Goal: Answer question/provide support

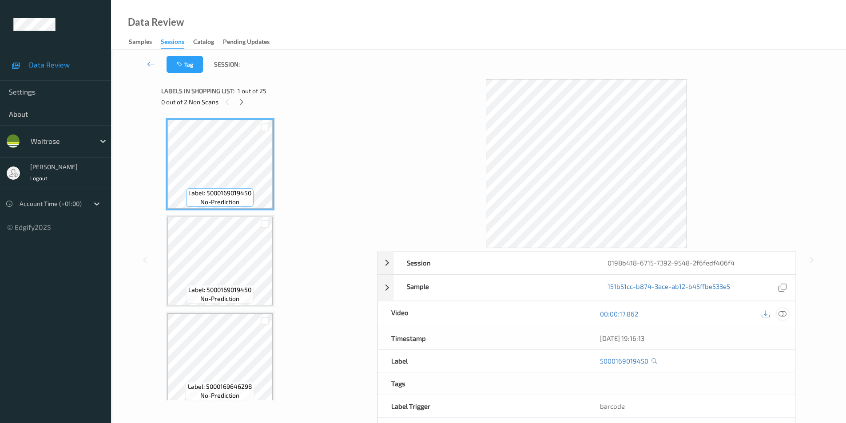
click at [784, 313] on icon at bounding box center [783, 314] width 8 height 8
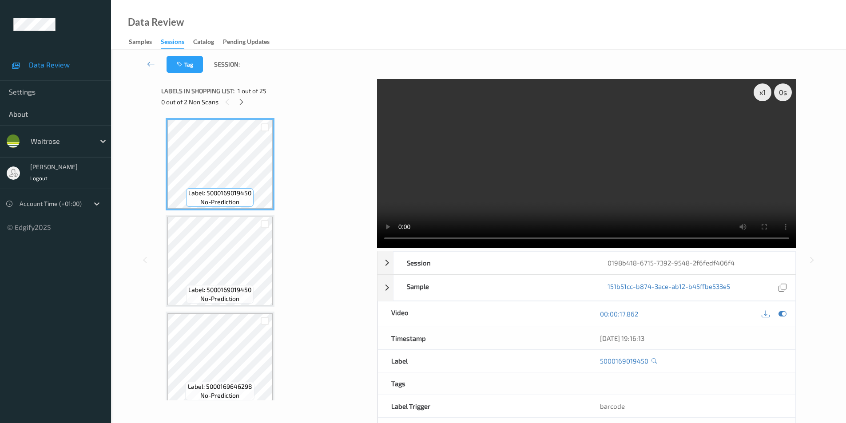
click at [243, 101] on icon at bounding box center [242, 102] width 8 height 8
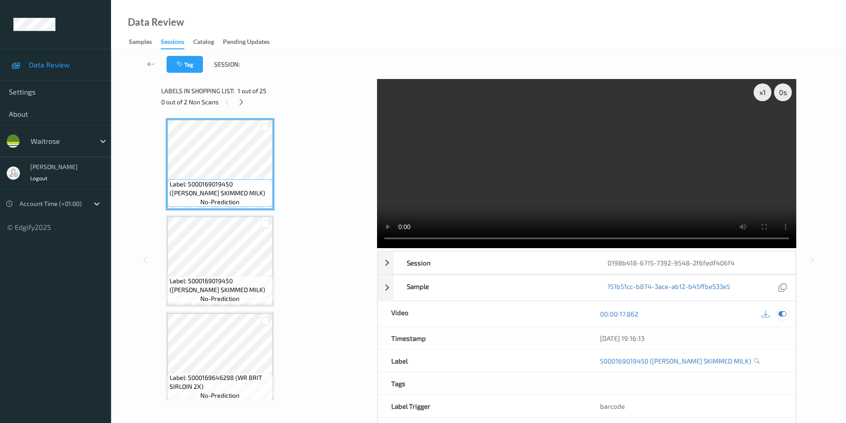
click at [779, 315] on icon at bounding box center [783, 314] width 8 height 8
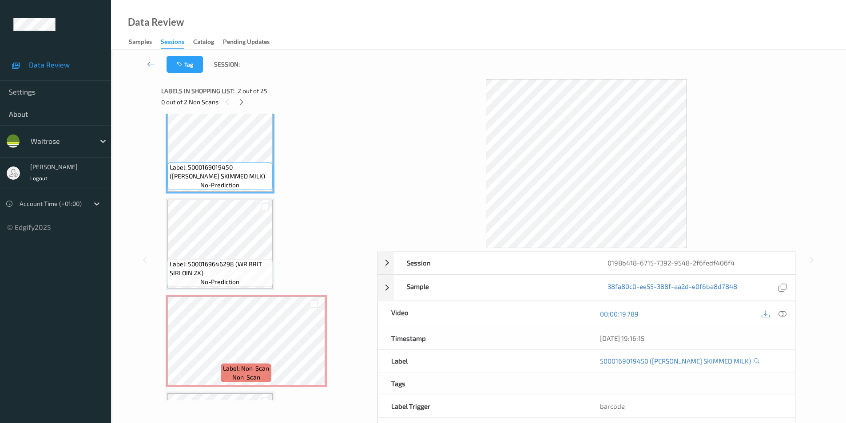
scroll to position [133, 0]
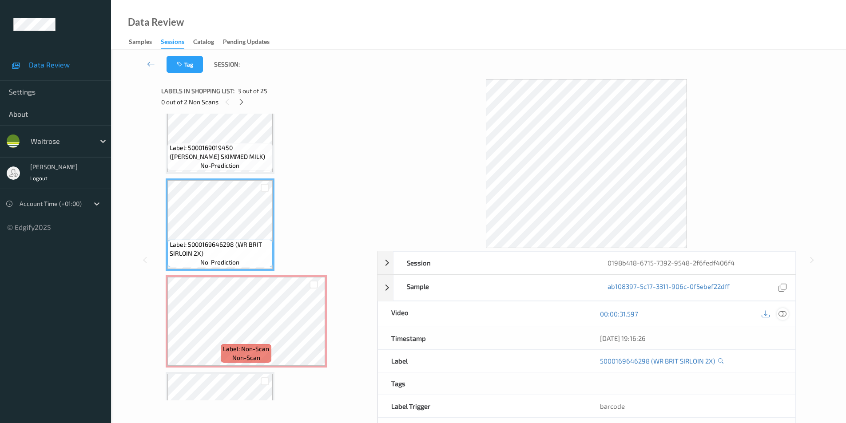
click at [783, 312] on icon at bounding box center [783, 314] width 8 height 8
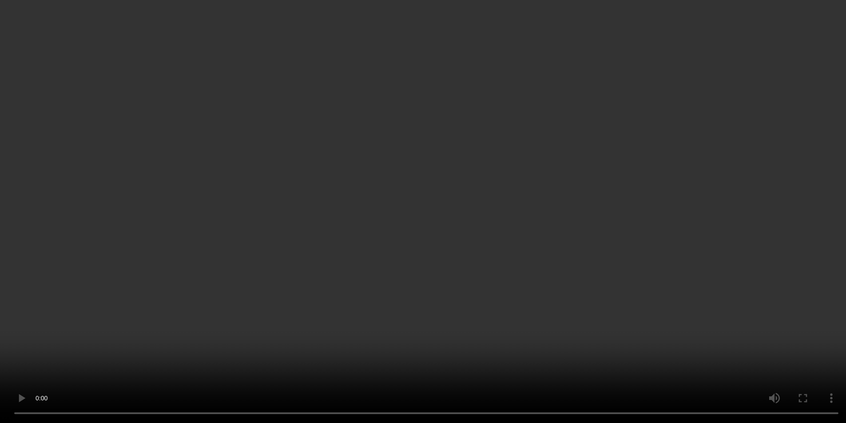
scroll to position [400, 0]
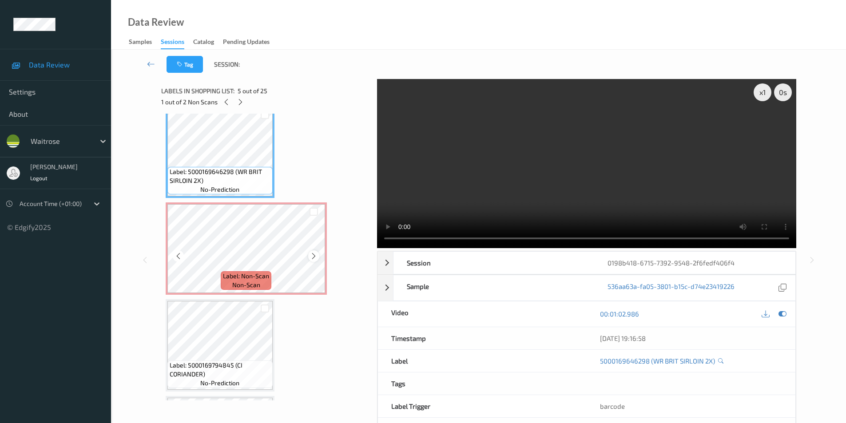
click at [313, 257] on icon at bounding box center [314, 256] width 8 height 8
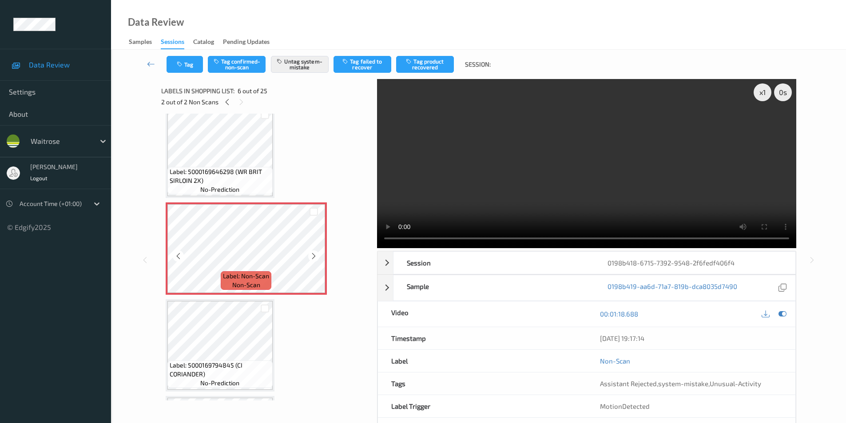
click at [313, 257] on icon at bounding box center [314, 256] width 8 height 8
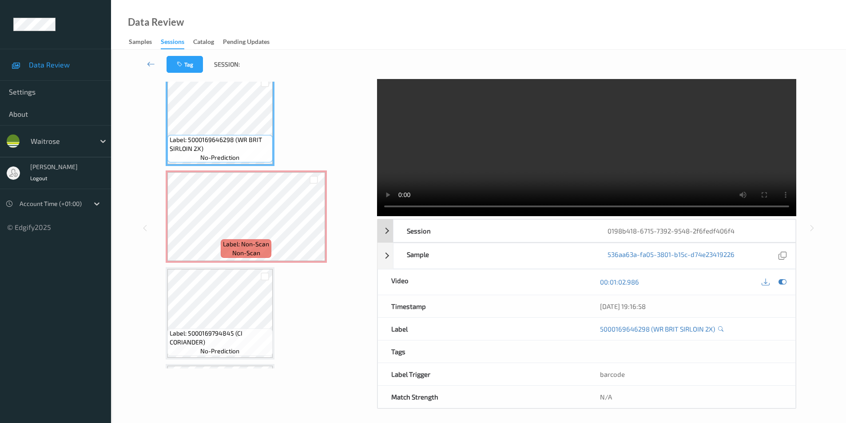
scroll to position [0, 0]
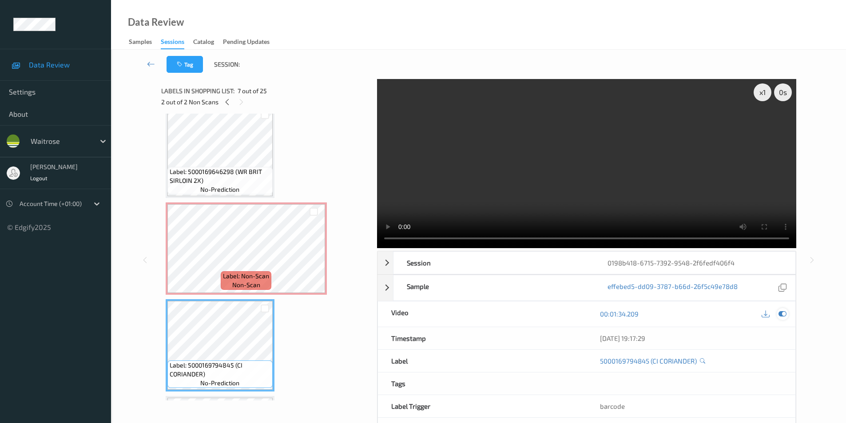
click at [783, 313] on icon at bounding box center [783, 314] width 8 height 8
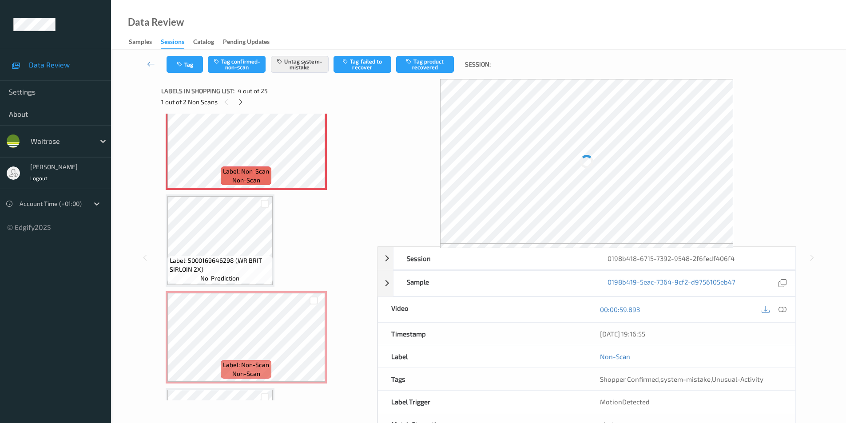
scroll to position [400, 0]
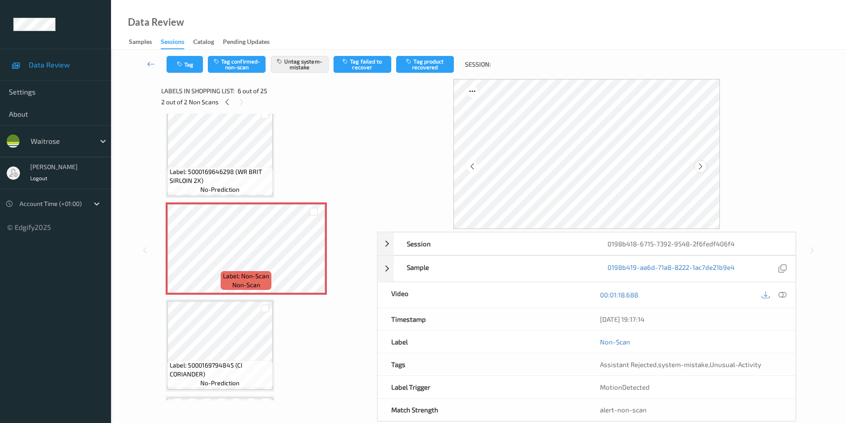
click at [696, 168] on div at bounding box center [700, 166] width 11 height 11
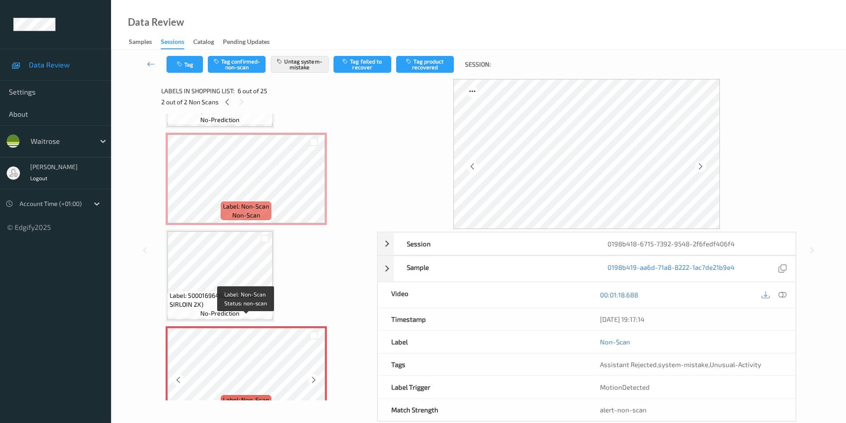
scroll to position [267, 0]
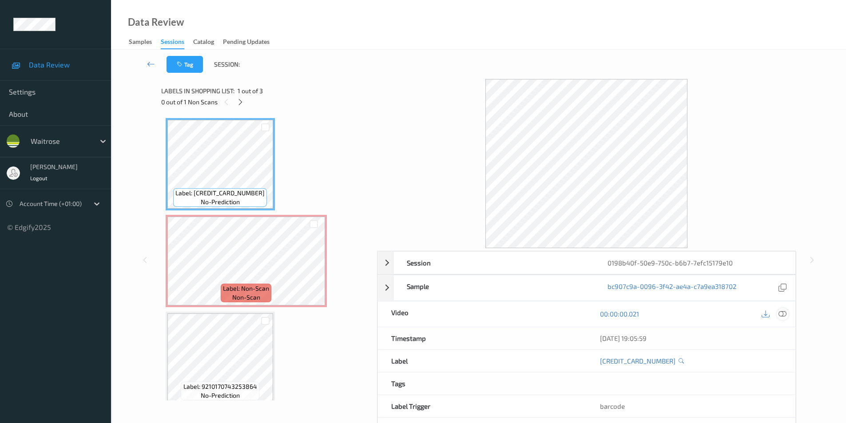
click at [782, 315] on icon at bounding box center [783, 314] width 8 height 8
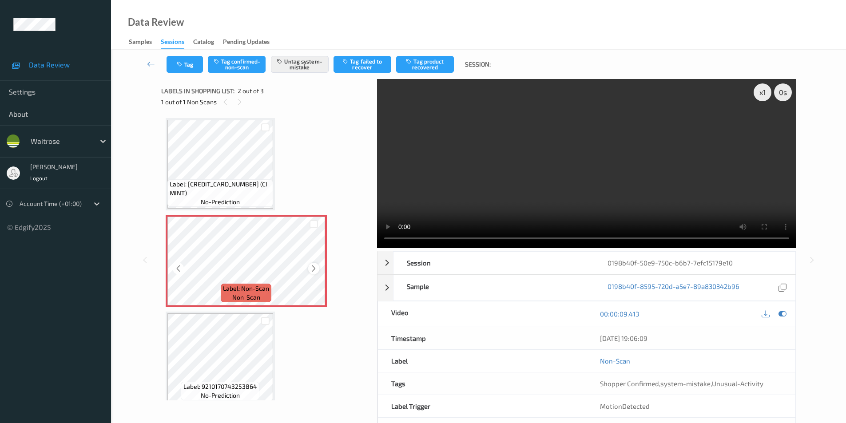
click at [312, 269] on icon at bounding box center [314, 269] width 8 height 8
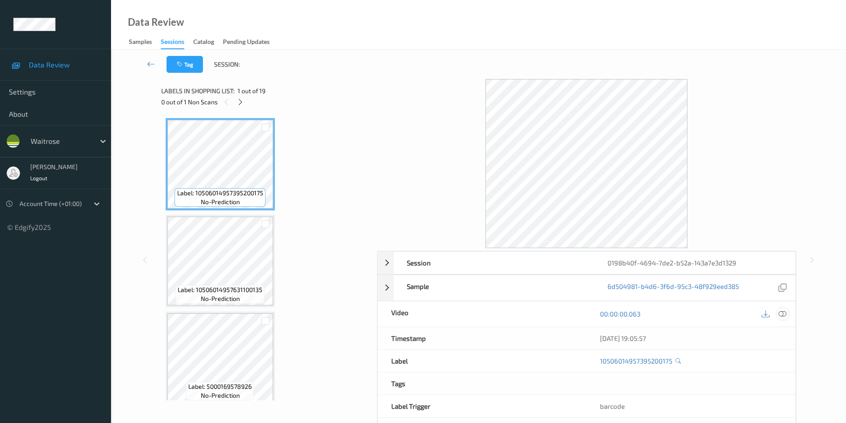
click at [779, 314] on icon at bounding box center [783, 314] width 8 height 8
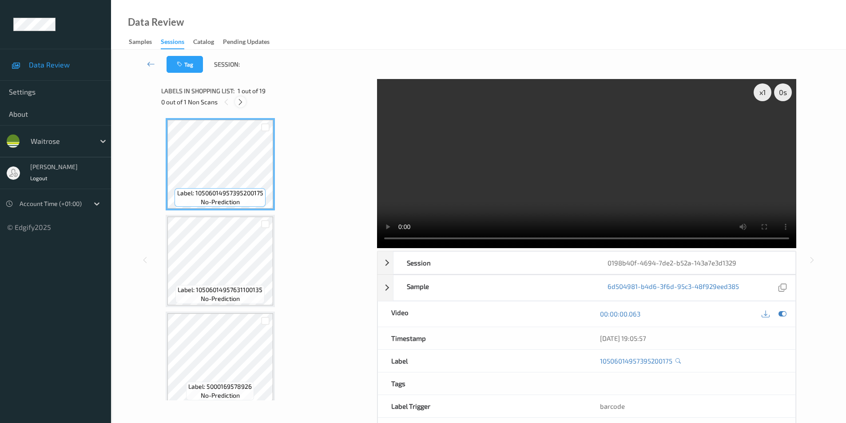
click at [243, 101] on icon at bounding box center [241, 102] width 8 height 8
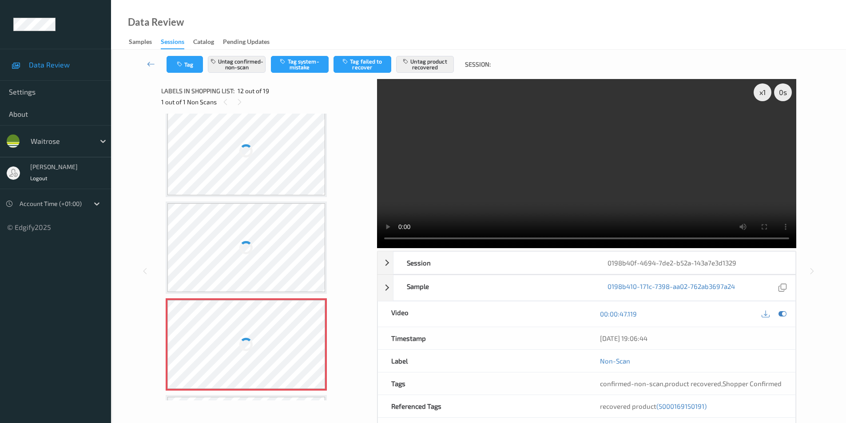
scroll to position [884, 0]
click at [243, 157] on div at bounding box center [246, 152] width 16 height 16
click at [243, 157] on div at bounding box center [246, 152] width 17 height 17
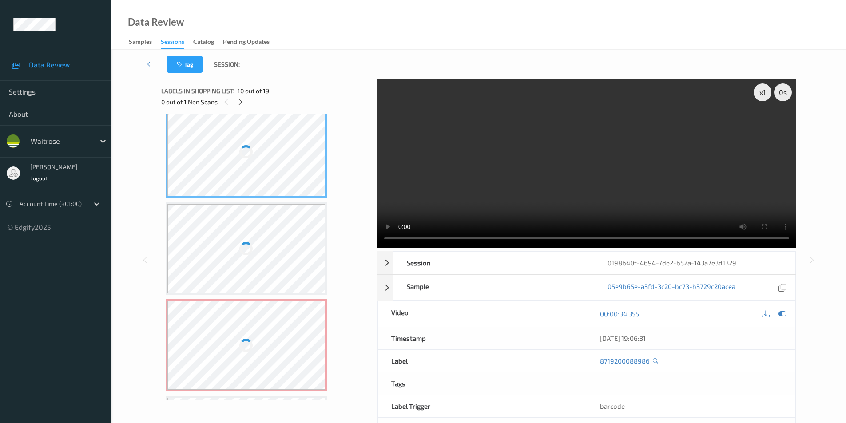
click at [243, 157] on div at bounding box center [246, 152] width 17 height 17
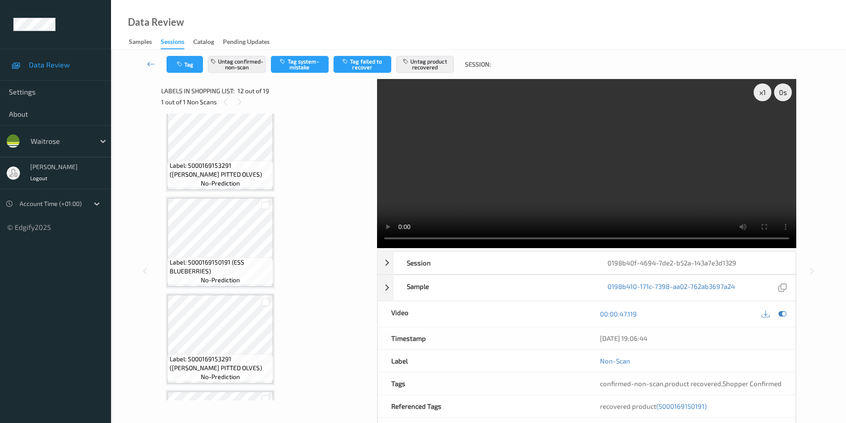
scroll to position [1187, 0]
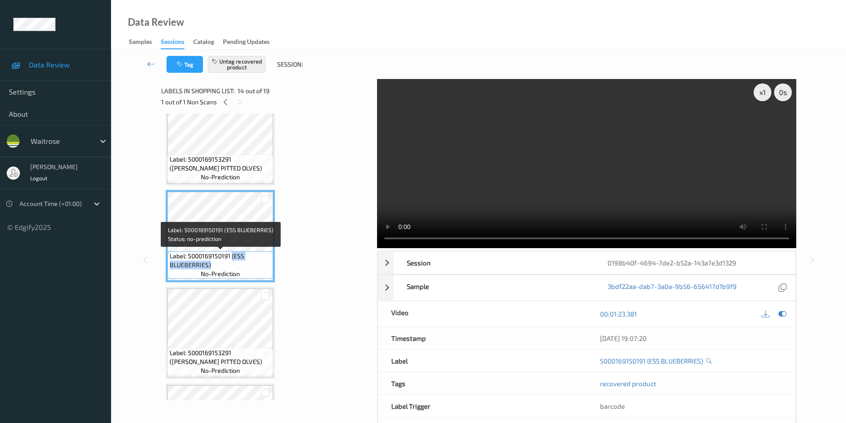
drag, startPoint x: 232, startPoint y: 255, endPoint x: 235, endPoint y: 264, distance: 8.7
click at [235, 264] on span "Label: 5000169150191 (ESS BLUEBERRIES)" at bounding box center [220, 261] width 101 height 18
copy span "(ESS BLUEBERRIES)"
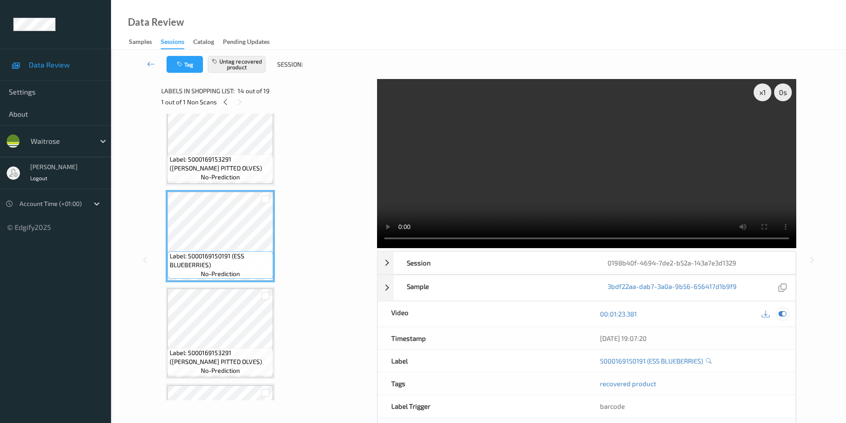
click at [782, 315] on icon at bounding box center [783, 314] width 8 height 8
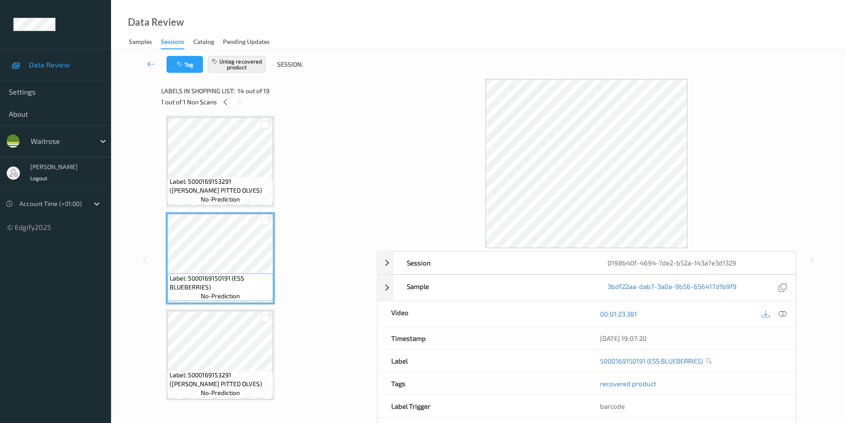
scroll to position [1143, 0]
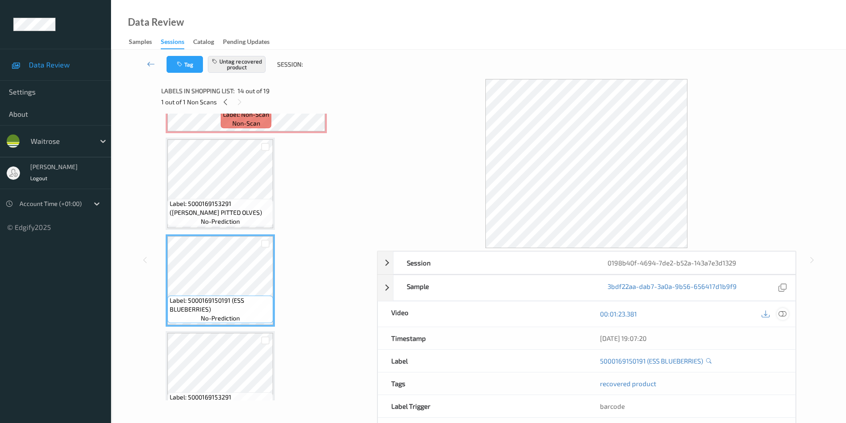
click at [785, 316] on icon at bounding box center [783, 314] width 8 height 8
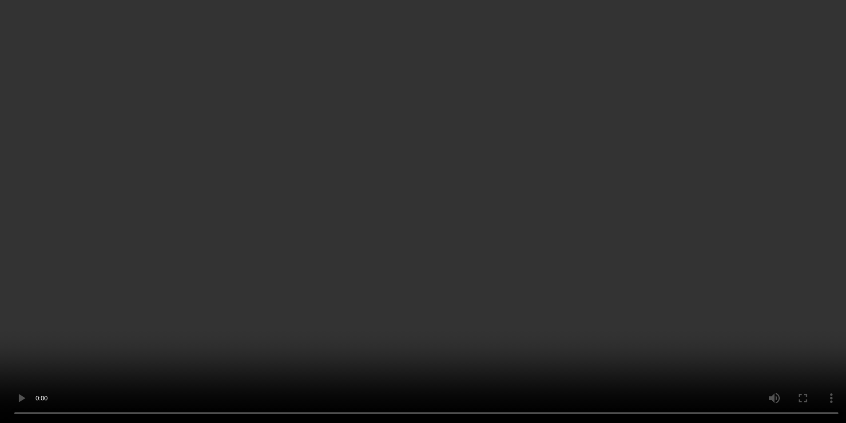
scroll to position [1098, 0]
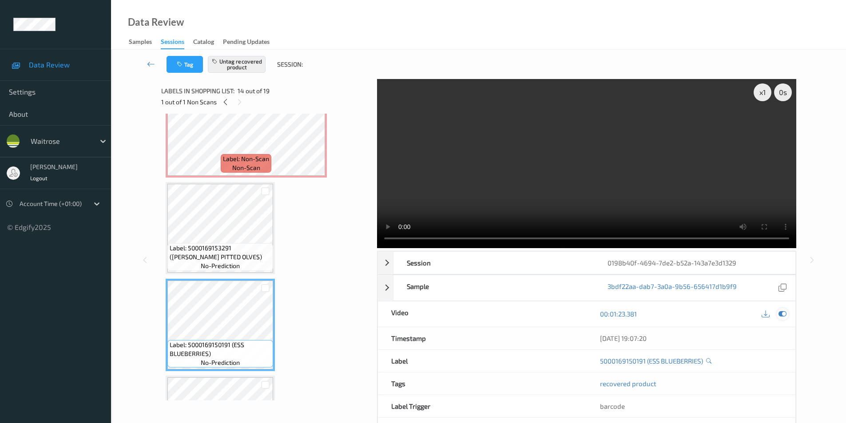
click at [783, 313] on icon at bounding box center [783, 314] width 8 height 8
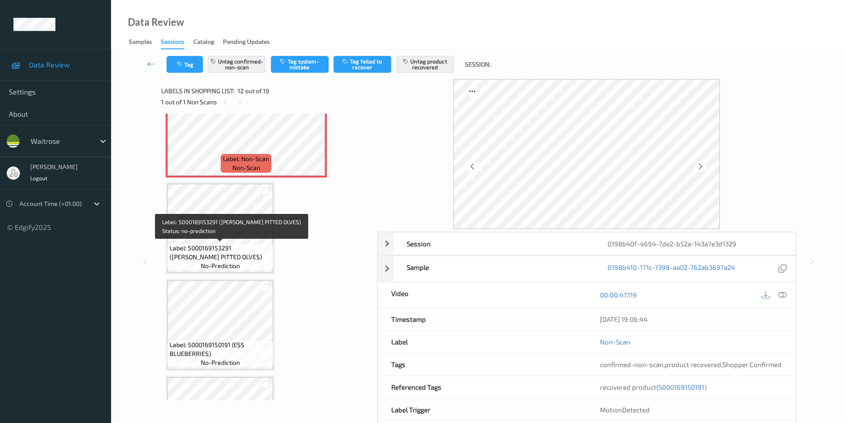
scroll to position [1054, 0]
